Goal: Task Accomplishment & Management: Manage account settings

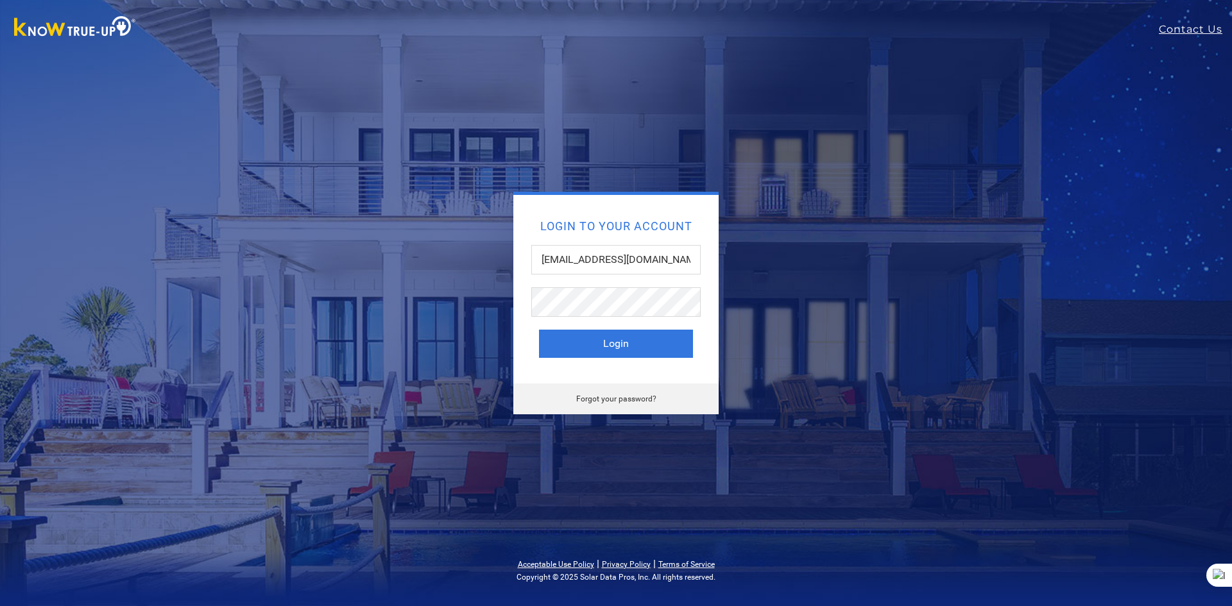
type input "[EMAIL_ADDRESS][DOMAIN_NAME]"
click at [539, 330] on button "Login" at bounding box center [616, 344] width 154 height 28
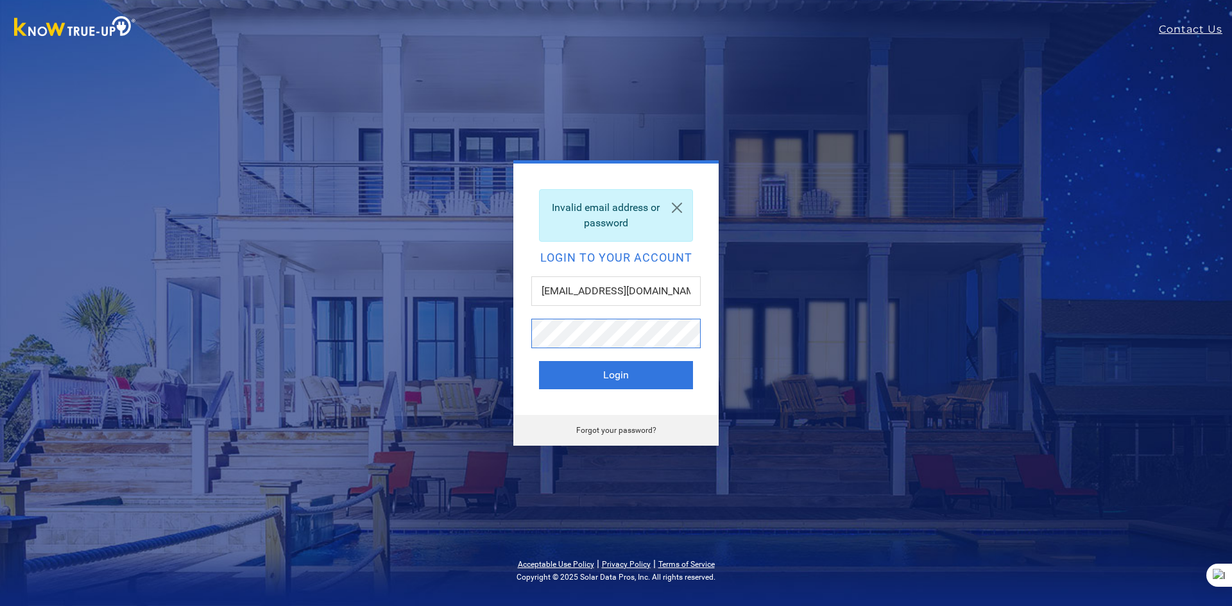
click at [539, 361] on button "Login" at bounding box center [616, 375] width 154 height 28
click at [695, 288] on input "[EMAIL_ADDRESS][DOMAIN_NAME]" at bounding box center [615, 292] width 169 height 30
click at [539, 361] on button "Login" at bounding box center [616, 375] width 154 height 28
click at [645, 431] on link "Forgot your password?" at bounding box center [616, 430] width 80 height 9
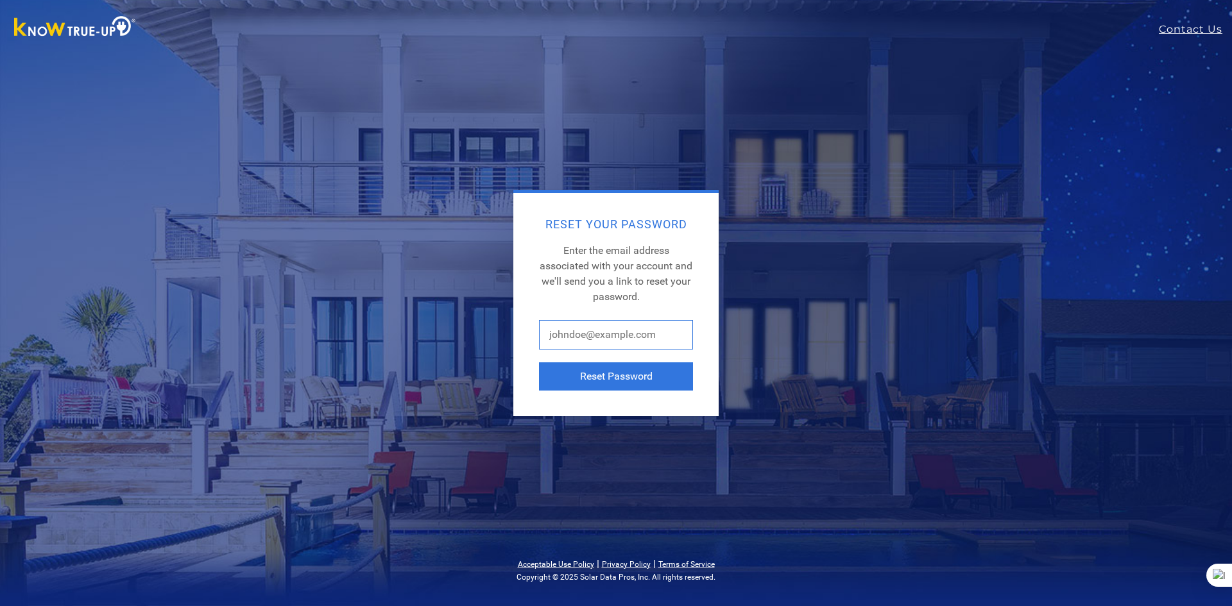
click at [663, 334] on input "text" at bounding box center [616, 335] width 154 height 30
type input "[EMAIL_ADDRESS][DOMAIN_NAME]"
click at [539, 363] on button "Reset Password" at bounding box center [616, 377] width 154 height 28
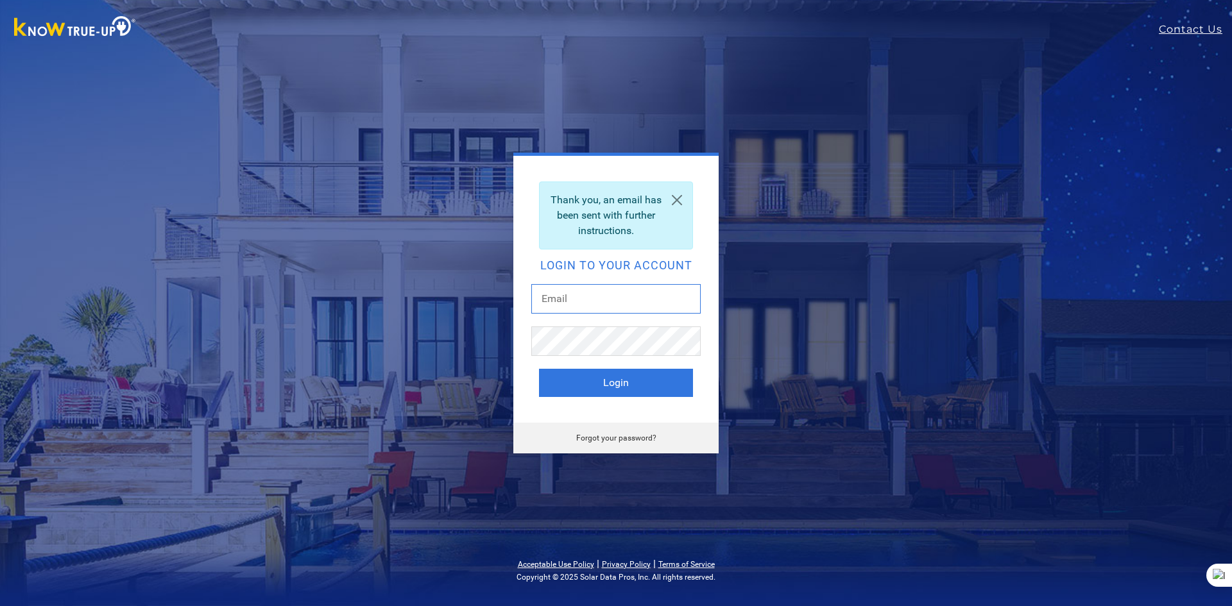
click at [572, 310] on input "text" at bounding box center [615, 299] width 169 height 30
type input "raquelhernandez720@gmail.com"
click at [539, 369] on button "Login" at bounding box center [616, 383] width 154 height 28
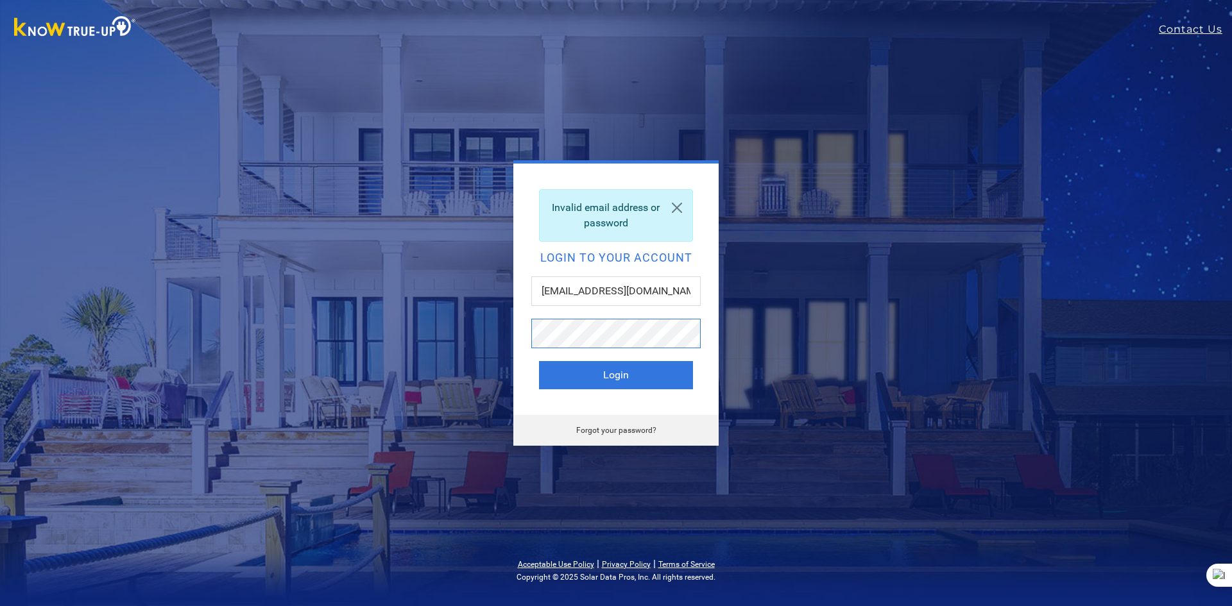
click at [539, 361] on button "Login" at bounding box center [616, 375] width 154 height 28
